Goal: Task Accomplishment & Management: Manage account settings

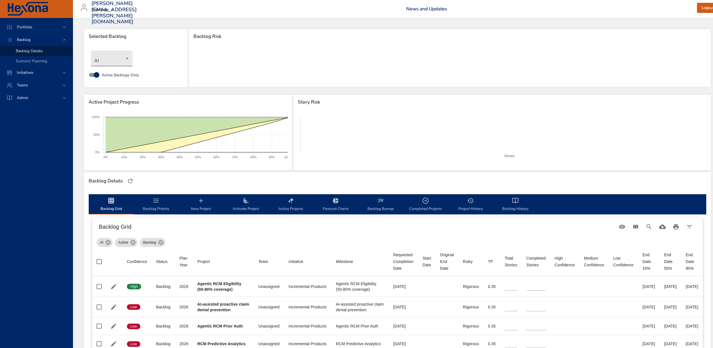
click at [114, 57] on body "Portfolio Backlog Backlog Details Scenario Planning Initiatives Teams Admin [PE…" at bounding box center [356, 174] width 713 height 348
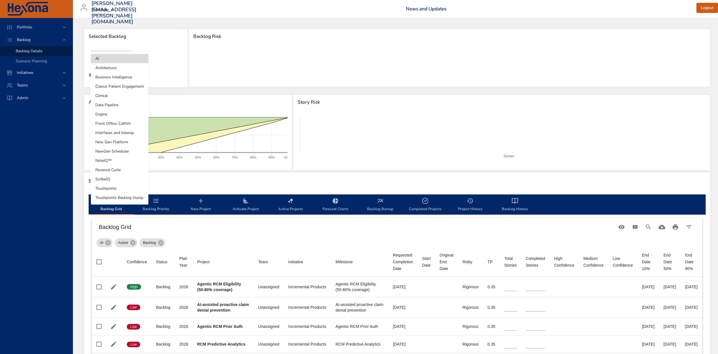
click at [120, 171] on li "Revenue Cycle" at bounding box center [120, 169] width 58 height 9
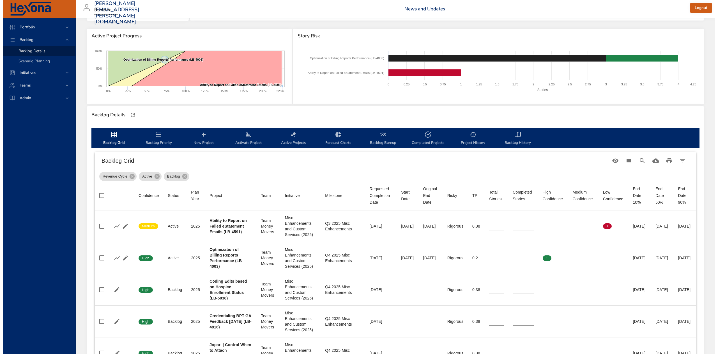
scroll to position [37, 0]
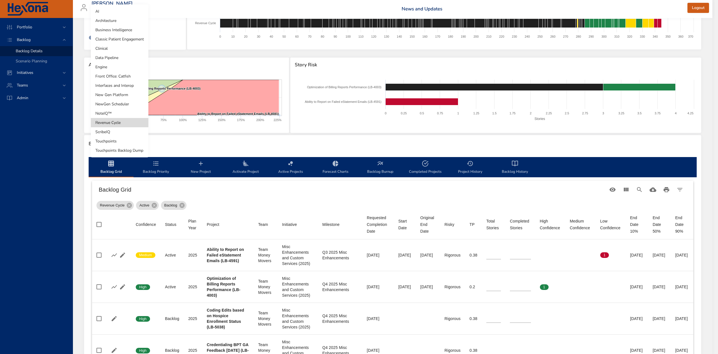
click at [123, 23] on body "Portfolio Backlog Backlog Details Scenario Planning Initiatives Teams Admin [PE…" at bounding box center [359, 140] width 718 height 354
click at [112, 113] on li "NoteIQ™" at bounding box center [120, 113] width 58 height 9
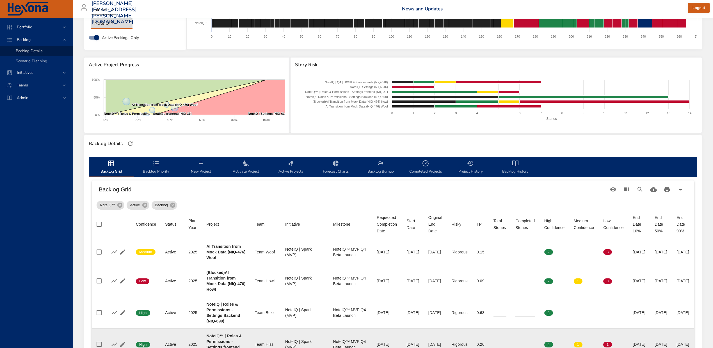
scroll to position [0, 0]
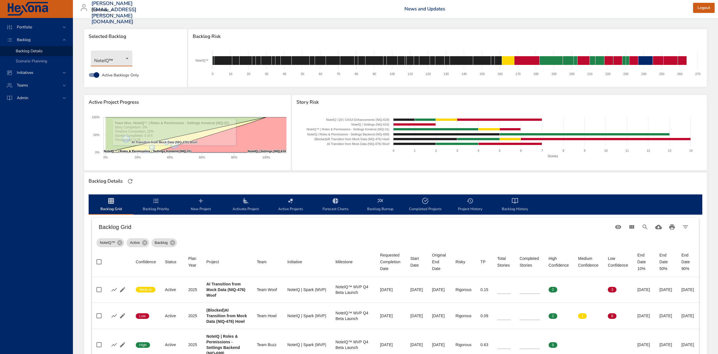
click at [125, 53] on body "Portfolio Backlog Backlog Details Scenario Planning Initiatives Teams Admin [PE…" at bounding box center [359, 177] width 718 height 354
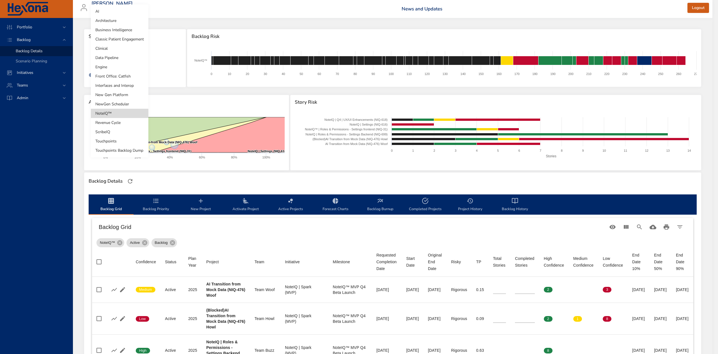
click at [122, 49] on li "Clinical" at bounding box center [120, 48] width 58 height 9
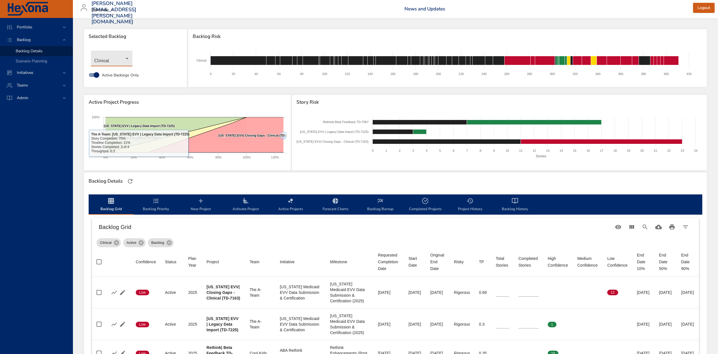
click at [118, 56] on body "Portfolio Backlog Backlog Details Scenario Planning Initiatives Teams Admin [PE…" at bounding box center [359, 177] width 718 height 354
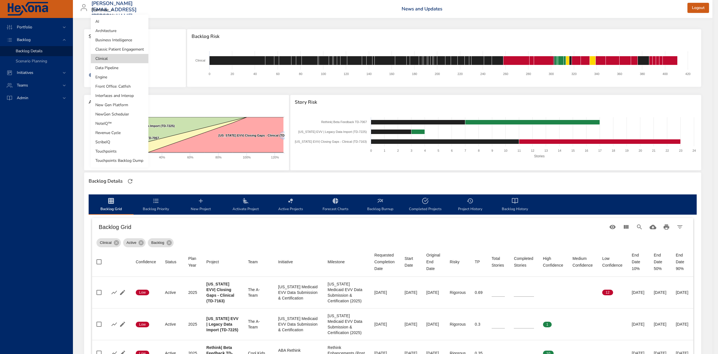
click at [124, 115] on li "NewGen Scheduler" at bounding box center [120, 113] width 58 height 9
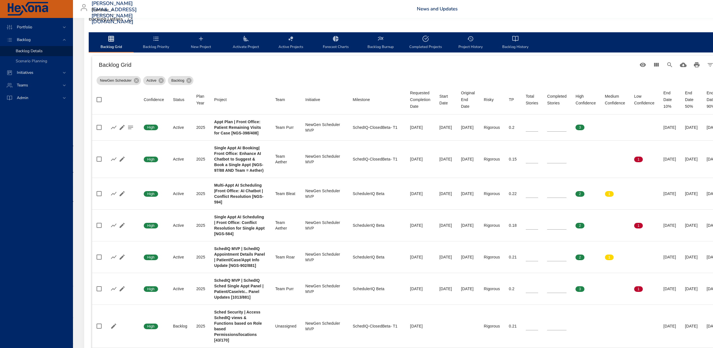
scroll to position [150, 0]
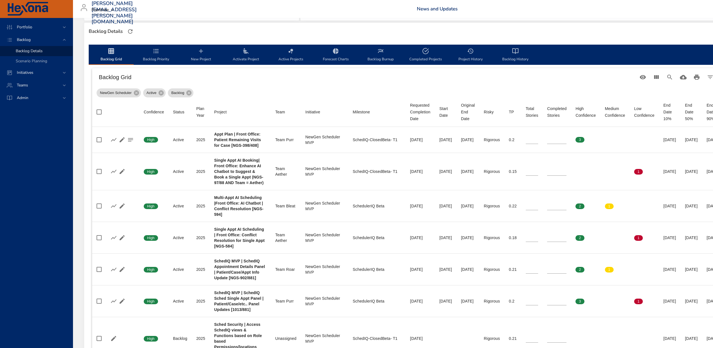
click at [378, 53] on icon "backlog-tab" at bounding box center [380, 51] width 7 height 7
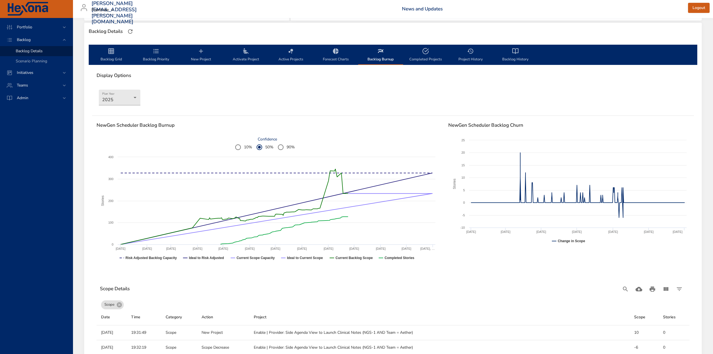
click at [104, 49] on span "Backlog Grid" at bounding box center [111, 55] width 38 height 15
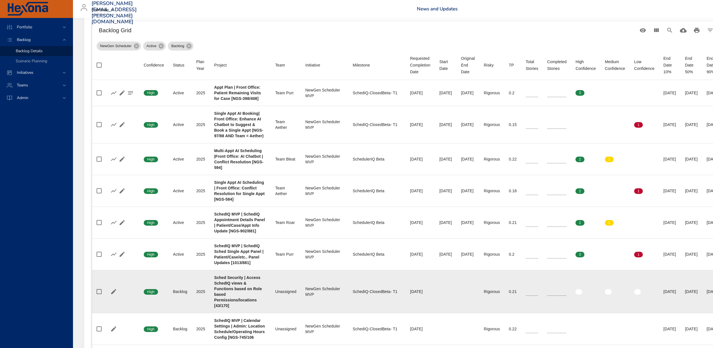
scroll to position [112, 0]
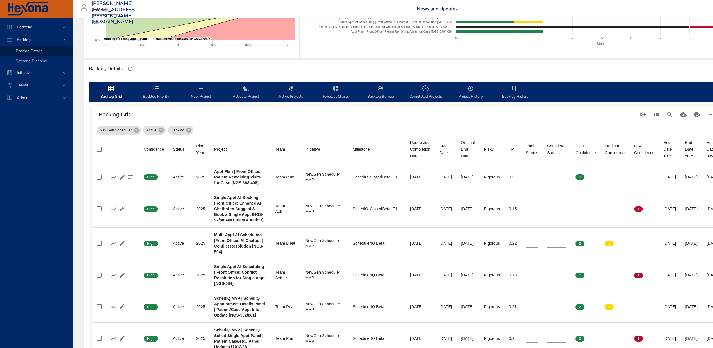
click at [383, 90] on icon "backlog-tab" at bounding box center [380, 88] width 7 height 7
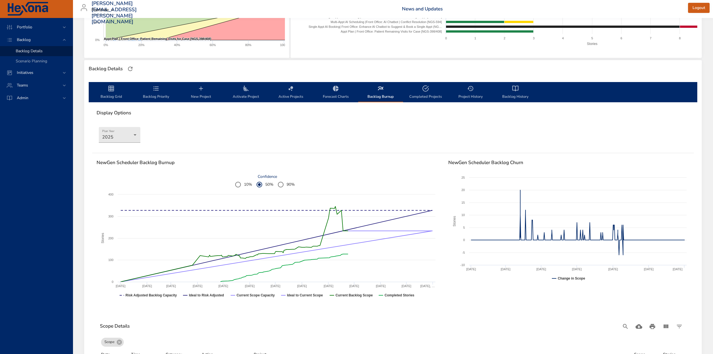
click at [109, 85] on icon "backlog-tab" at bounding box center [111, 88] width 7 height 7
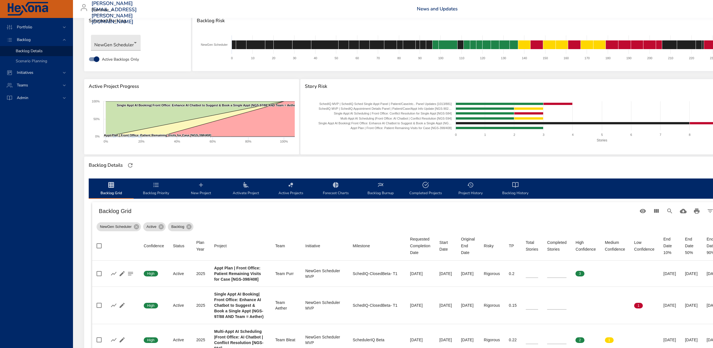
scroll to position [0, 0]
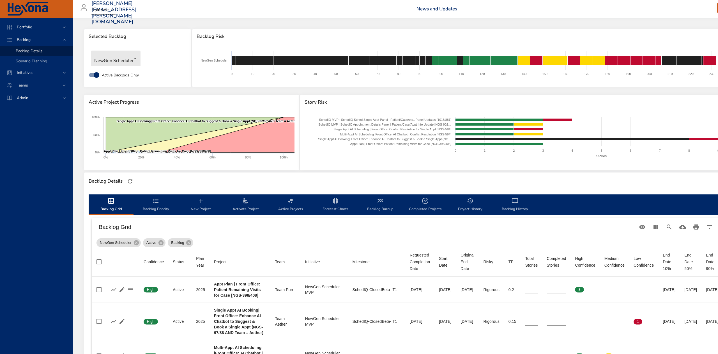
click at [135, 58] on body "Portfolio Backlog Backlog Details Scenario Planning Initiatives Teams Admin [PE…" at bounding box center [359, 177] width 718 height 354
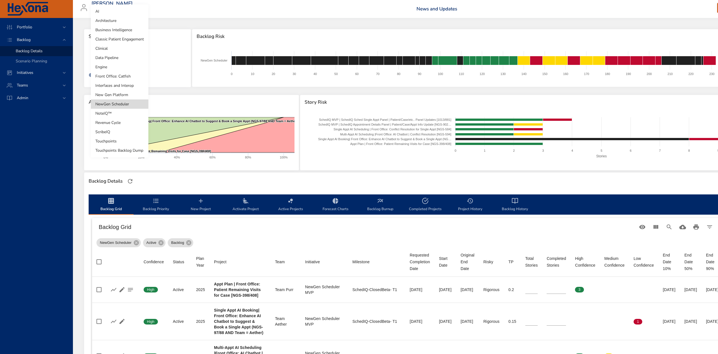
click at [115, 142] on li "Touchpoints" at bounding box center [120, 140] width 58 height 9
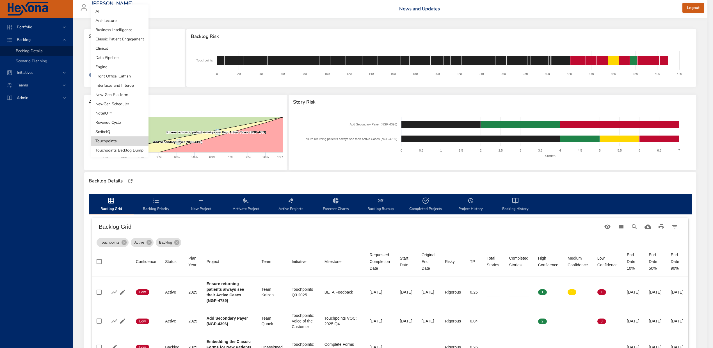
click at [125, 56] on body "Portfolio Backlog Backlog Details Scenario Planning Initiatives Teams Admin [PE…" at bounding box center [356, 174] width 713 height 348
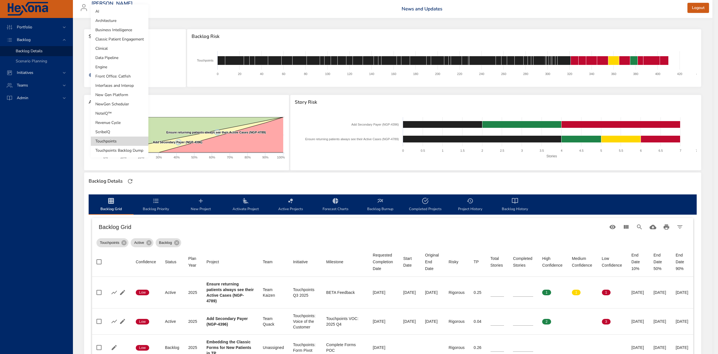
click at [130, 95] on li "New Gen Platform" at bounding box center [120, 94] width 58 height 9
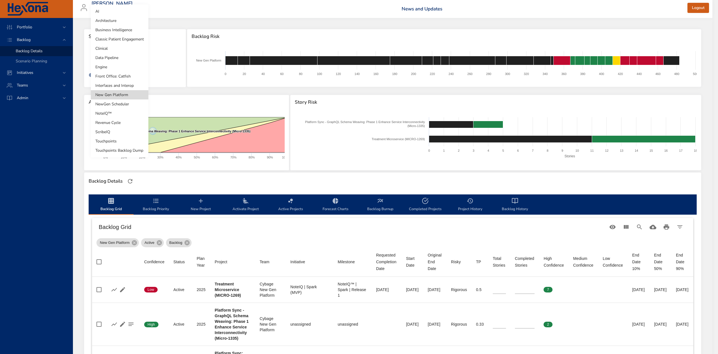
click at [135, 59] on body "Portfolio Backlog Backlog Details Scenario Planning Initiatives Teams Admin [PE…" at bounding box center [359, 177] width 718 height 354
click at [126, 16] on li "Architecture" at bounding box center [120, 20] width 58 height 9
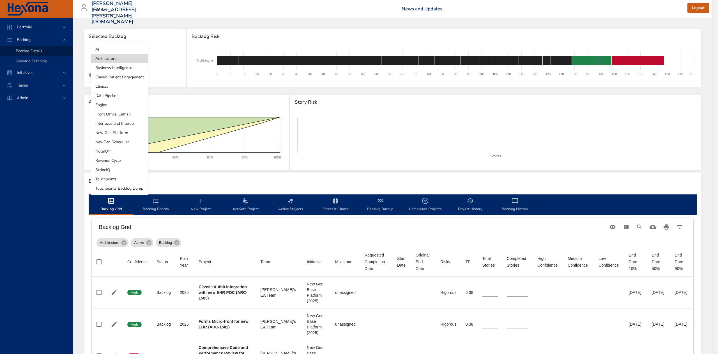
click at [126, 58] on body "Portfolio Backlog Backlog Details Scenario Planning Initiatives Teams Admin [PE…" at bounding box center [359, 177] width 718 height 354
click at [125, 66] on li "Business Intelligence" at bounding box center [120, 67] width 58 height 9
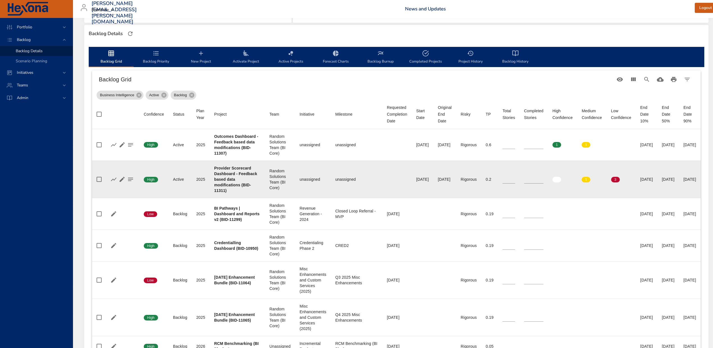
scroll to position [187, 0]
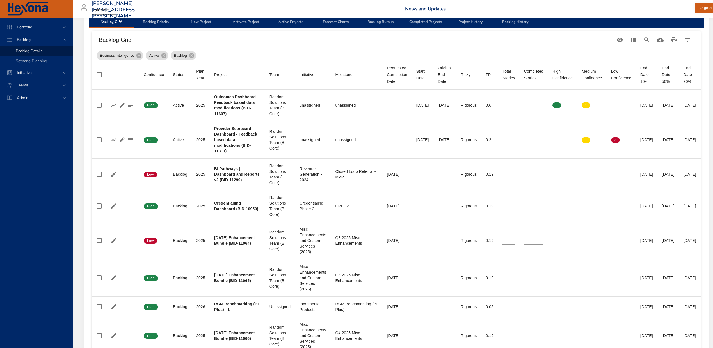
click at [245, 53] on div "Business Intelligence Active Backlog" at bounding box center [396, 54] width 599 height 11
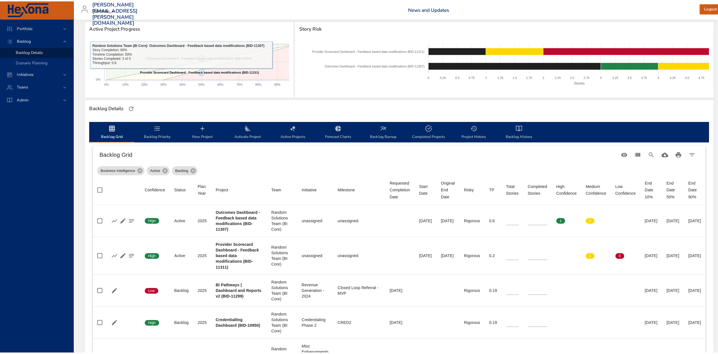
scroll to position [37, 0]
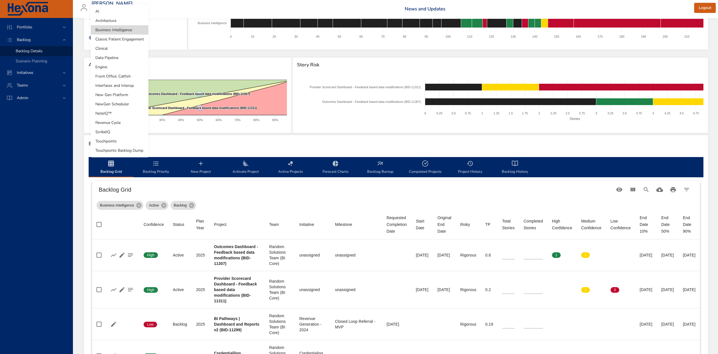
click at [134, 23] on body "Portfolio Backlog Backlog Details Scenario Planning Initiatives Teams Admin [PE…" at bounding box center [359, 140] width 718 height 354
click at [132, 40] on li "Classic Patient Engagement" at bounding box center [120, 39] width 58 height 9
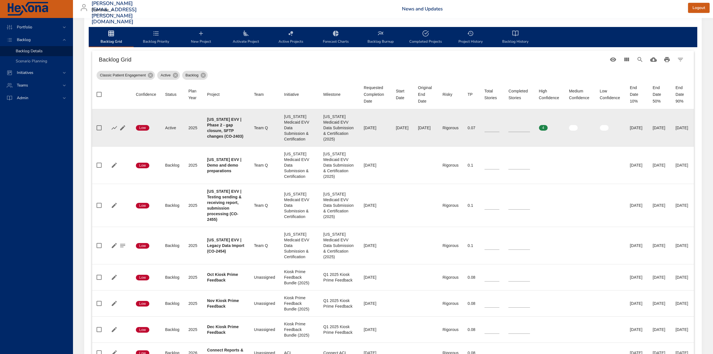
scroll to position [150, 0]
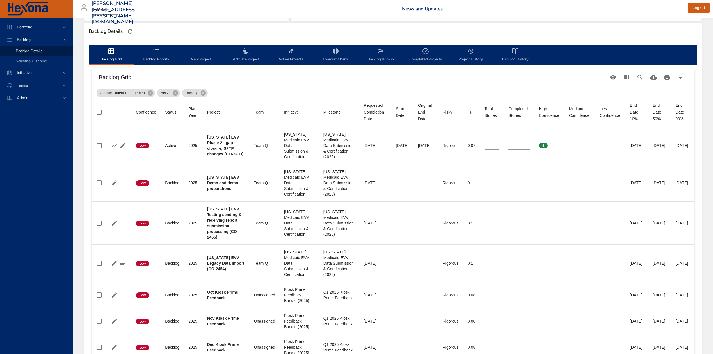
click at [379, 52] on icon "backlog-tab" at bounding box center [381, 51] width 6 height 4
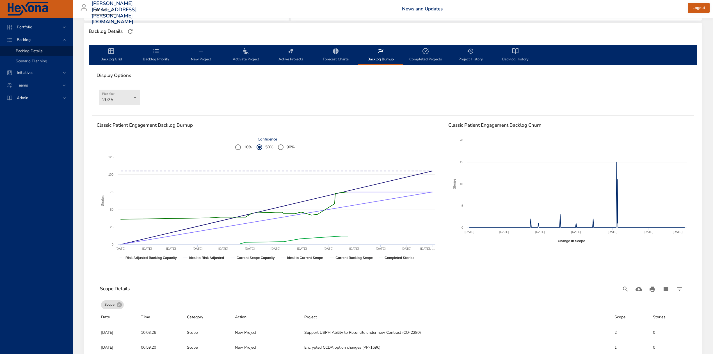
click at [109, 48] on icon "backlog-tab" at bounding box center [111, 51] width 6 height 6
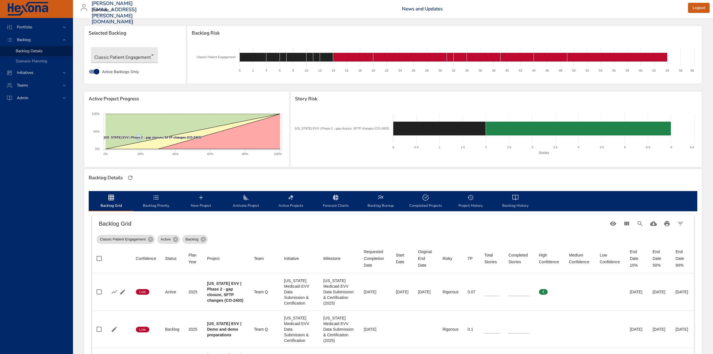
scroll to position [0, 0]
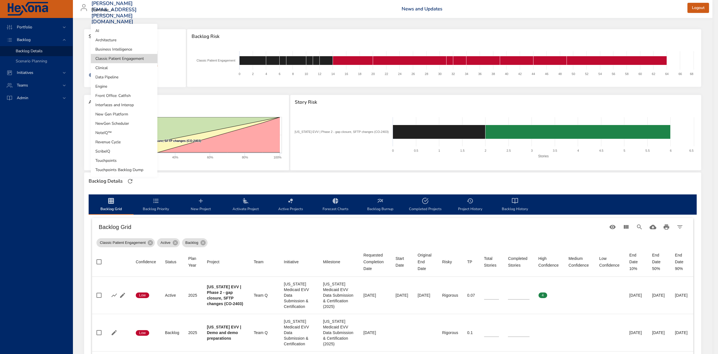
click at [136, 55] on body "Portfolio Backlog Backlog Details Scenario Planning Initiatives Teams Admin [PE…" at bounding box center [359, 177] width 718 height 354
click at [124, 79] on li "Data Pipeline" at bounding box center [124, 76] width 67 height 9
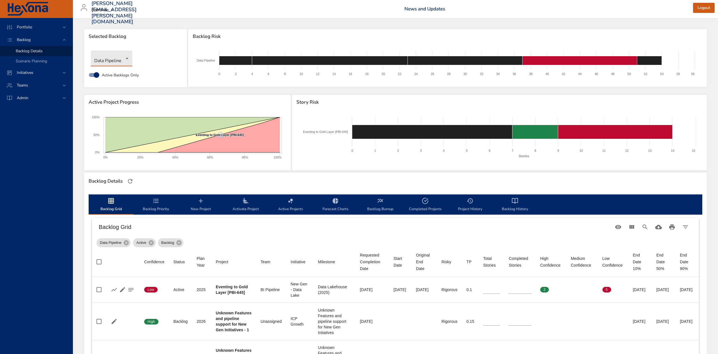
click at [128, 58] on body "Portfolio Backlog Backlog Details Scenario Planning Initiatives Teams Admin [PE…" at bounding box center [359, 177] width 718 height 354
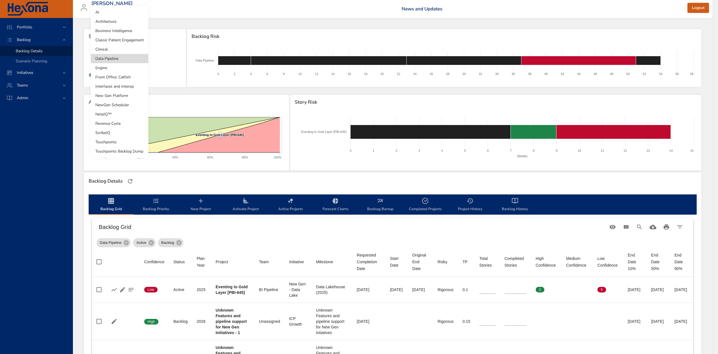
click at [131, 70] on li "Engine" at bounding box center [120, 67] width 58 height 9
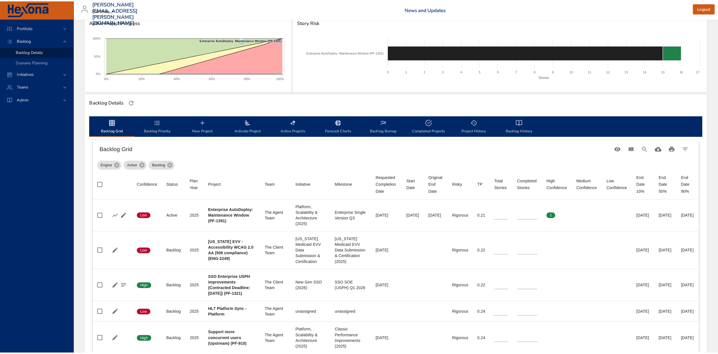
scroll to position [37, 0]
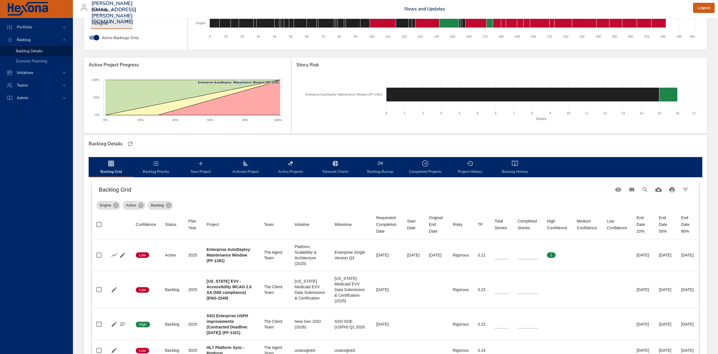
click at [126, 22] on body "Portfolio Backlog Backlog Details Scenario Planning Initiatives Teams Admin [PE…" at bounding box center [359, 140] width 718 height 354
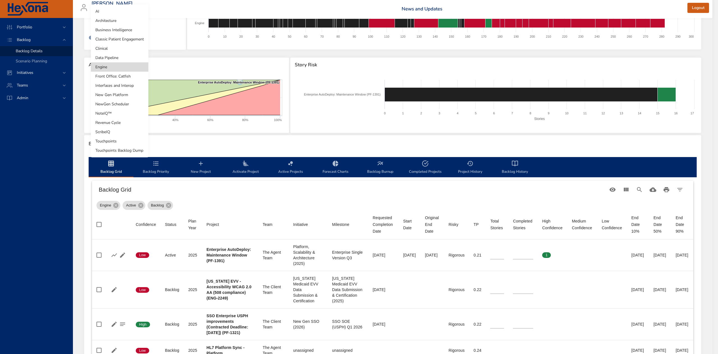
click at [116, 74] on li "Front Office: Catfish" at bounding box center [120, 76] width 58 height 9
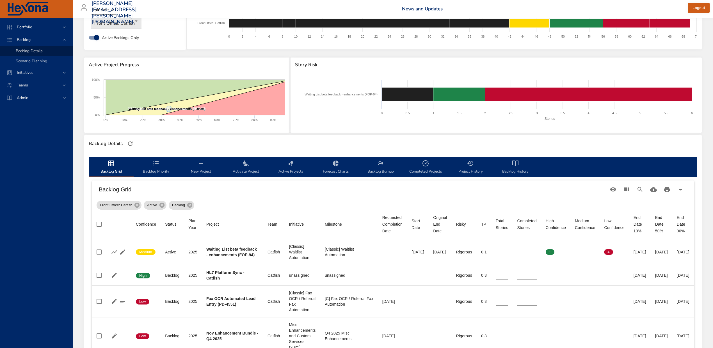
scroll to position [0, 0]
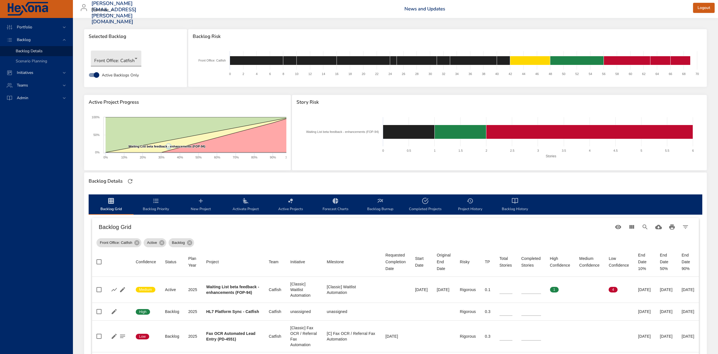
click at [135, 56] on body "Portfolio Backlog Backlog Details Scenario Planning Initiatives Teams Admin [PE…" at bounding box center [359, 177] width 718 height 354
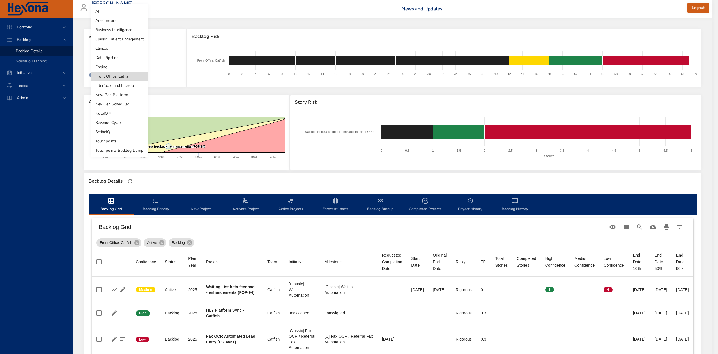
click at [126, 86] on li "Interfaces and Interop" at bounding box center [120, 85] width 58 height 9
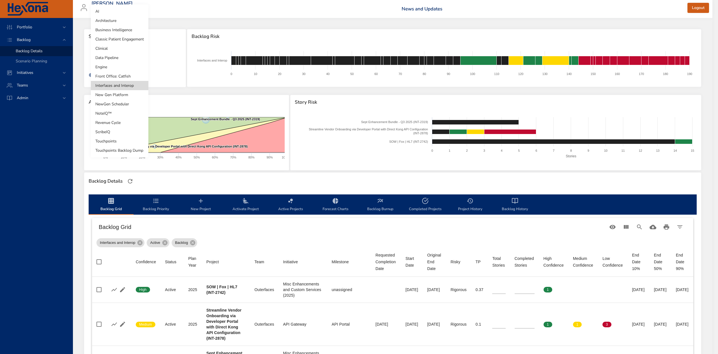
click at [137, 57] on body "Portfolio Backlog Backlog Details Scenario Planning Initiatives Teams Admin [PE…" at bounding box center [359, 177] width 718 height 354
click at [378, 8] on div at bounding box center [359, 177] width 718 height 354
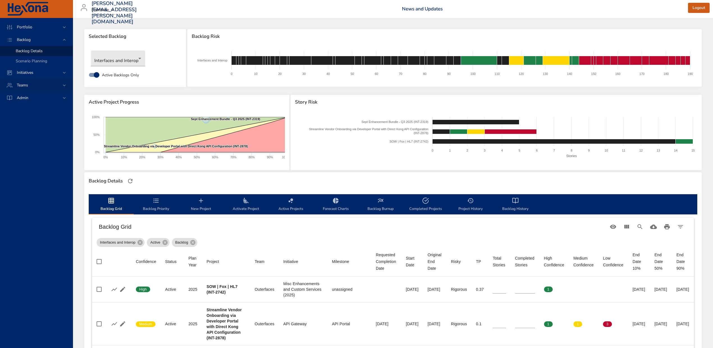
click at [20, 84] on span "Teams" at bounding box center [22, 85] width 20 height 5
click at [25, 75] on span "Dashboard" at bounding box center [25, 76] width 19 height 5
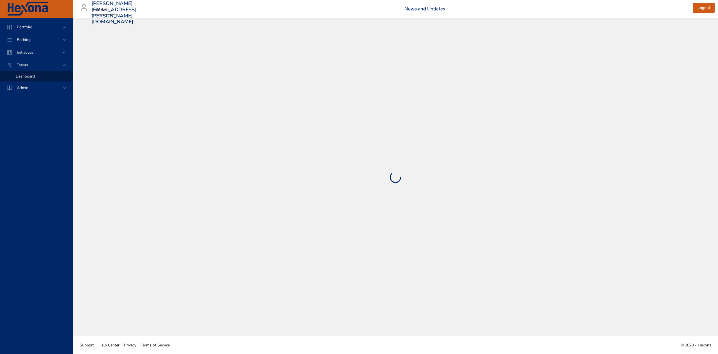
select select "***"
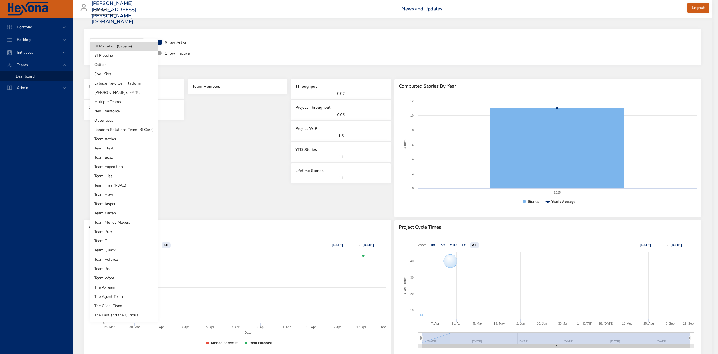
click at [141, 45] on body "**********" at bounding box center [359, 177] width 718 height 354
click at [117, 96] on li "[PERSON_NAME]'s EA Team" at bounding box center [124, 92] width 68 height 9
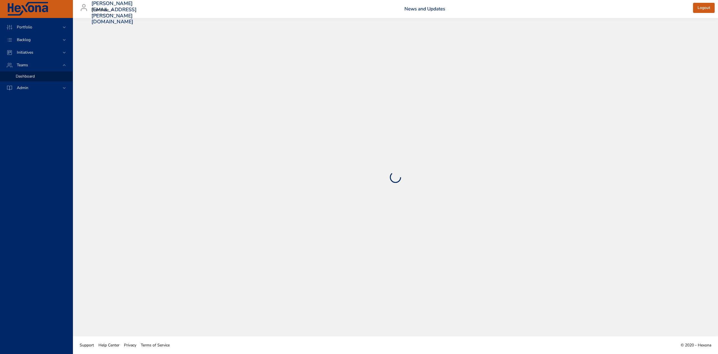
select select "***"
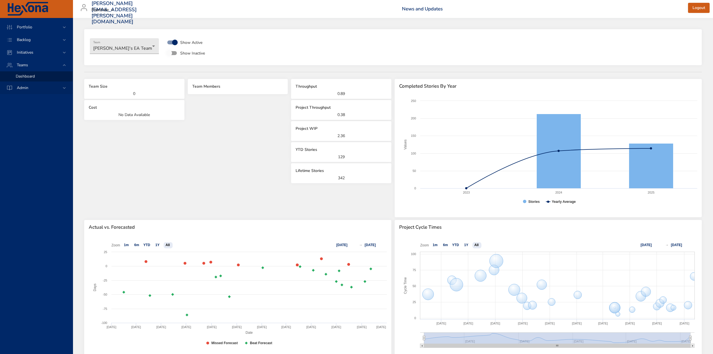
click at [24, 85] on span "Admin" at bounding box center [22, 87] width 20 height 5
click at [24, 86] on span "Team Management" at bounding box center [32, 88] width 33 height 5
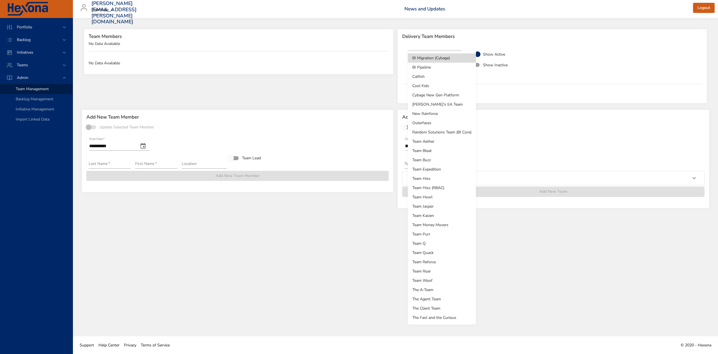
click at [456, 59] on body "**********" at bounding box center [359, 177] width 718 height 354
click at [451, 107] on li "[PERSON_NAME]'s EA Team" at bounding box center [442, 104] width 68 height 9
type input "**********"
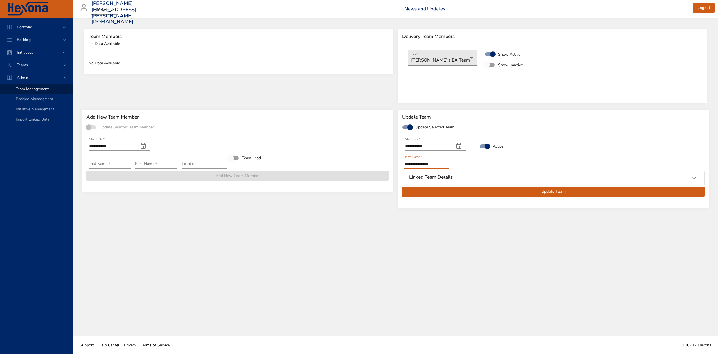
drag, startPoint x: 448, startPoint y: 165, endPoint x: 394, endPoint y: 160, distance: 53.9
click at [394, 160] on div "**********" at bounding box center [396, 160] width 632 height 107
type input "********"
click at [552, 190] on span "Update Team" at bounding box center [554, 191] width 294 height 7
click at [30, 37] on span "Backlog" at bounding box center [23, 39] width 23 height 5
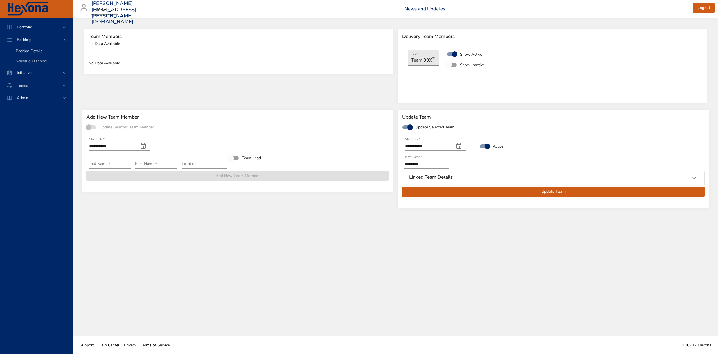
click at [27, 49] on span "Backlog Details" at bounding box center [29, 50] width 27 height 5
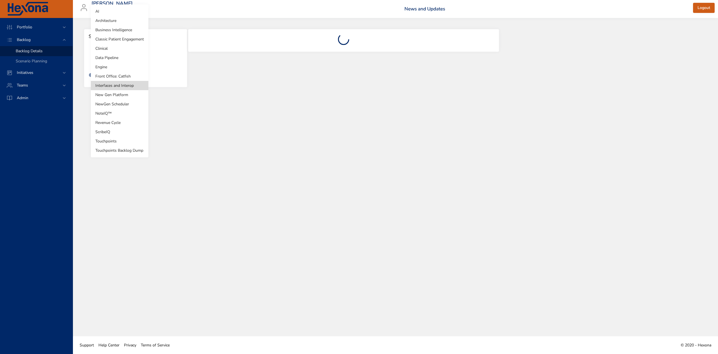
click at [138, 56] on body "Portfolio Backlog Backlog Details Scenario Planning Initiatives Teams Admin [PE…" at bounding box center [359, 177] width 718 height 354
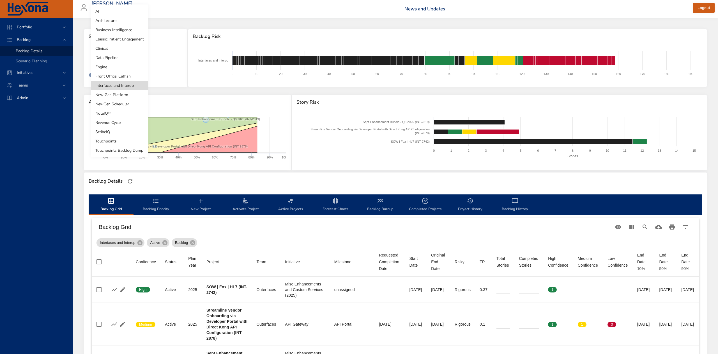
click at [130, 96] on li "New Gen Platform" at bounding box center [120, 94] width 58 height 9
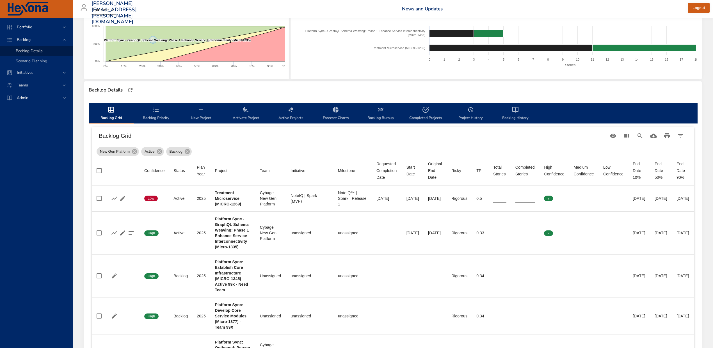
scroll to position [112, 0]
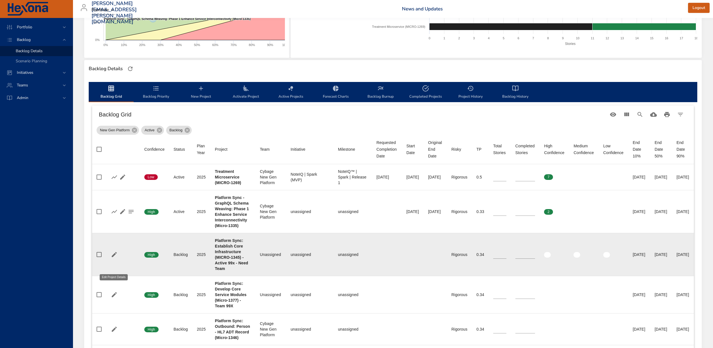
click at [112, 257] on icon "button" at bounding box center [114, 254] width 5 height 5
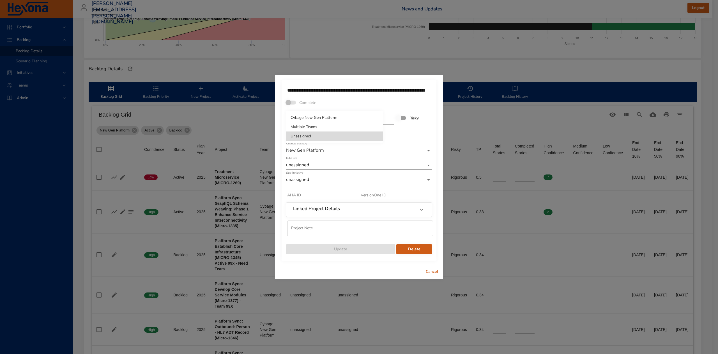
click at [377, 137] on body "Portfolio Backlog Backlog Details Scenario Planning Initiatives Teams Admin [PE…" at bounding box center [359, 65] width 718 height 354
click at [377, 137] on li "Unassigned" at bounding box center [334, 135] width 97 height 9
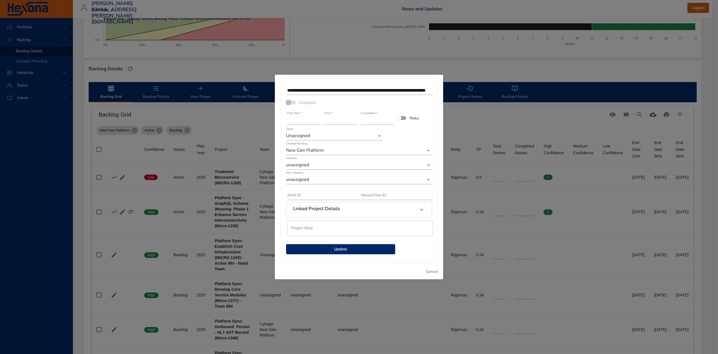
click at [438, 261] on div "**********" at bounding box center [359, 169] width 168 height 189
click at [435, 269] on span "Cancel" at bounding box center [431, 271] width 13 height 7
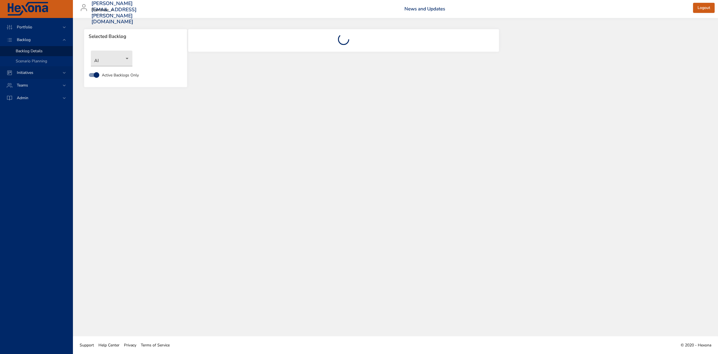
click at [24, 71] on span "Initiatives" at bounding box center [25, 72] width 26 height 5
click at [25, 74] on span "Milestone Details" at bounding box center [31, 73] width 30 height 5
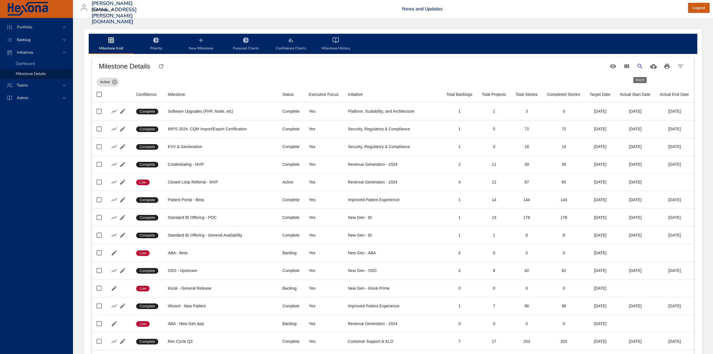
click at [640, 65] on icon "Search" at bounding box center [639, 66] width 7 height 7
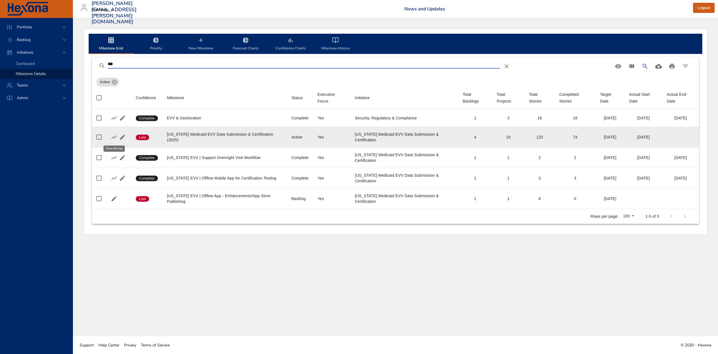
type input "***"
click at [112, 135] on icon "button" at bounding box center [114, 137] width 7 height 7
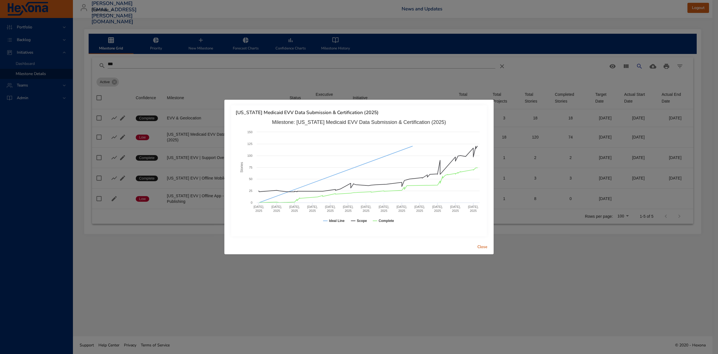
click at [489, 246] on span "Close" at bounding box center [482, 246] width 13 height 7
